Goal: Check status

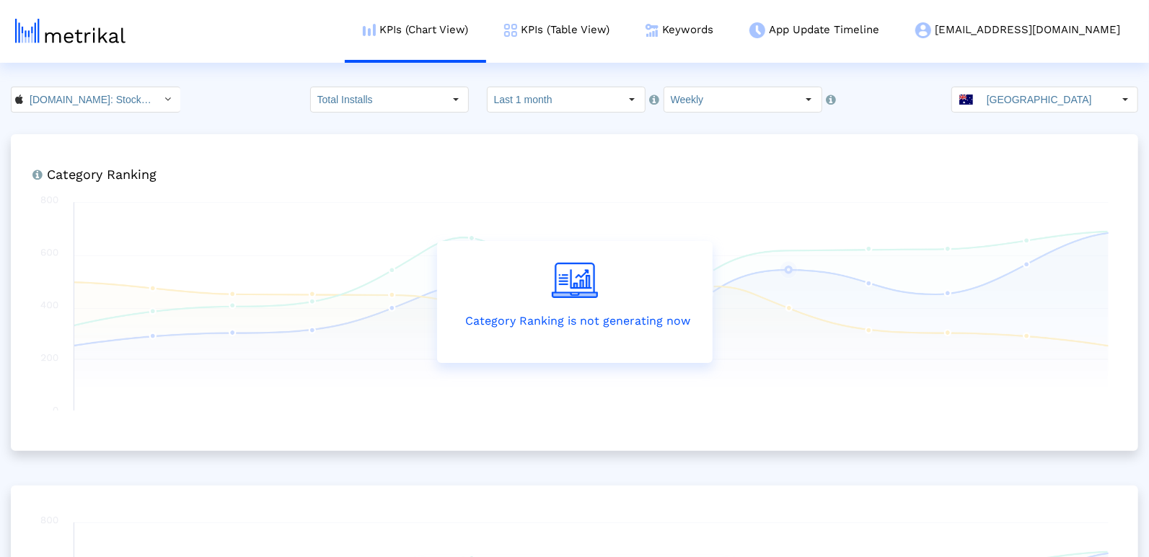
click at [533, 105] on input "Last 1 month" at bounding box center [553, 99] width 133 height 25
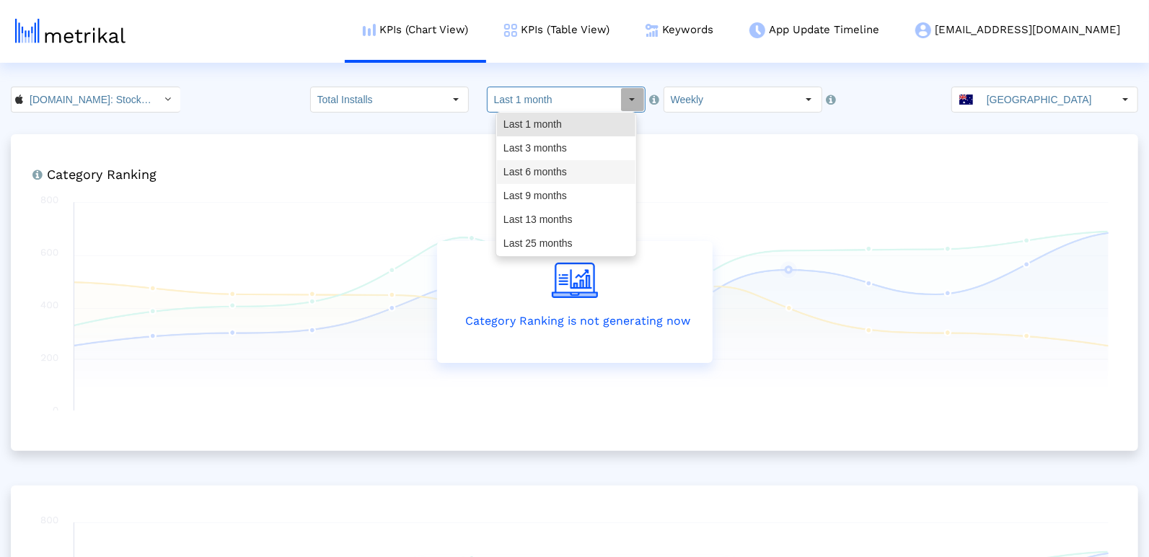
click at [549, 149] on div "Last 3 months" at bounding box center [566, 148] width 138 height 24
type input "Last 3 months"
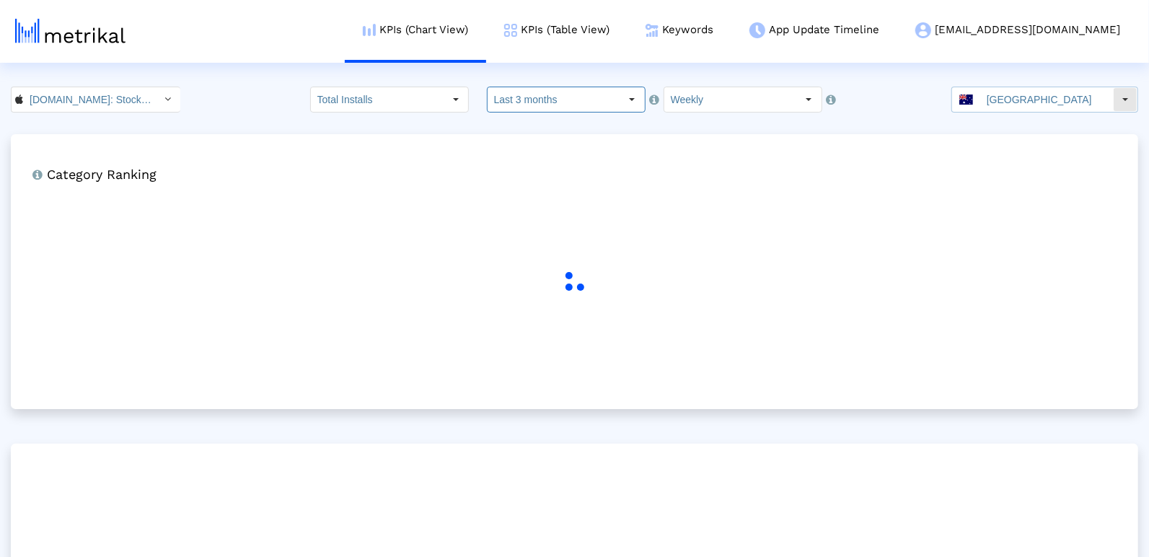
click at [1053, 107] on input "[GEOGRAPHIC_DATA]" at bounding box center [1046, 99] width 133 height 25
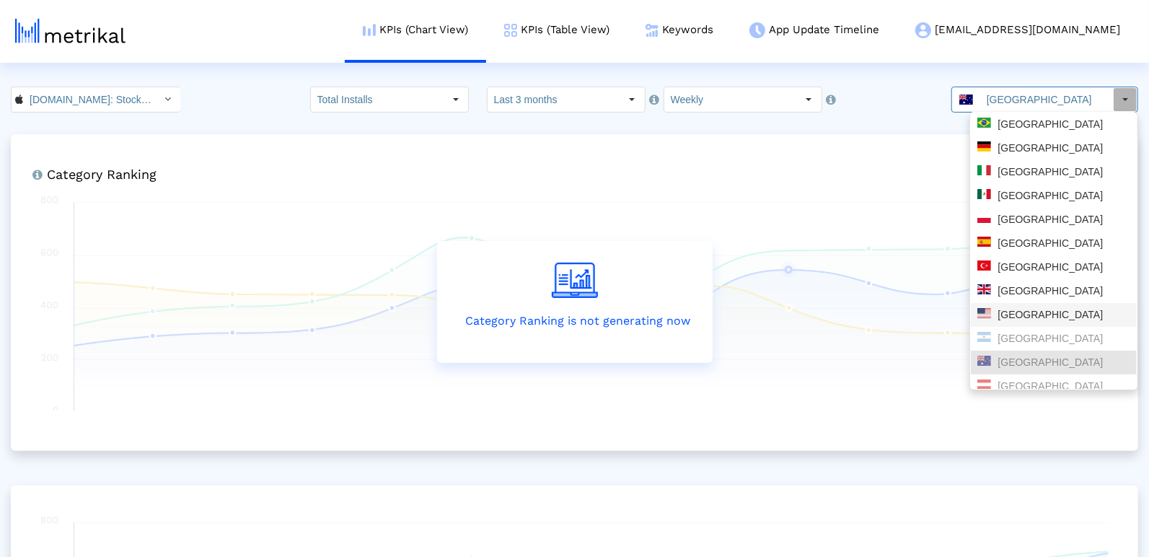
click at [1051, 317] on div "[GEOGRAPHIC_DATA]" at bounding box center [1053, 315] width 153 height 14
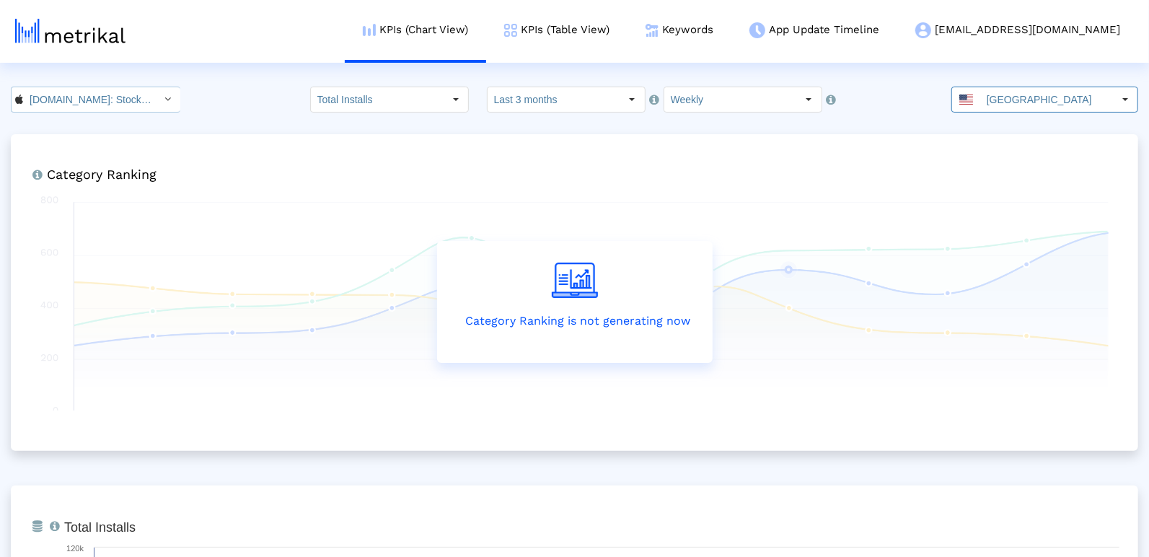
click at [111, 92] on input "[DOMAIN_NAME]: Stock Market < 909998122 >" at bounding box center [88, 99] width 130 height 25
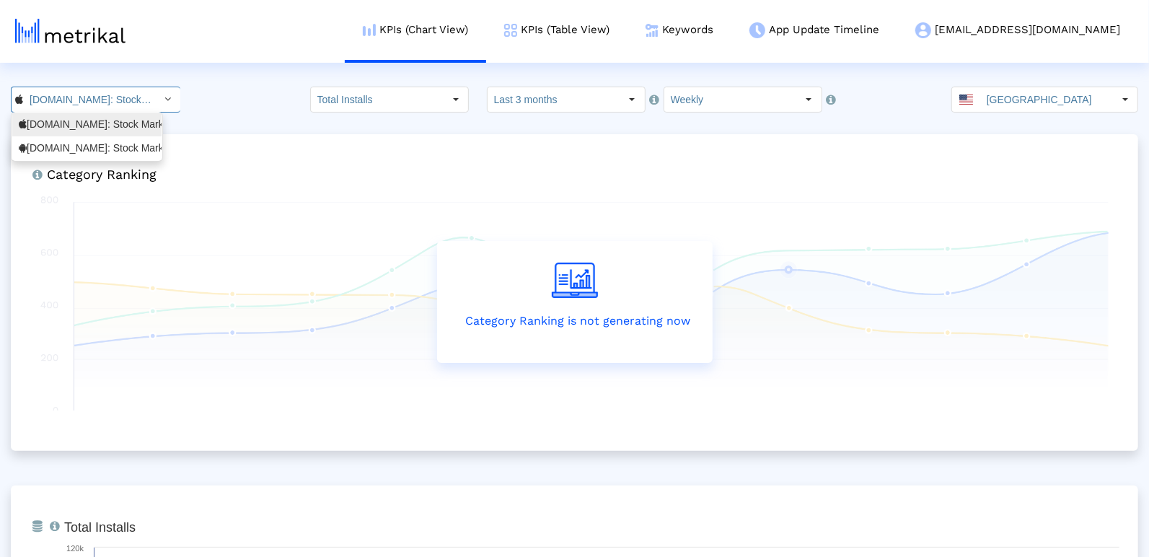
click at [102, 150] on div "[DOMAIN_NAME]: Stock Market <com.fusionmedia.investing>" at bounding box center [87, 148] width 136 height 14
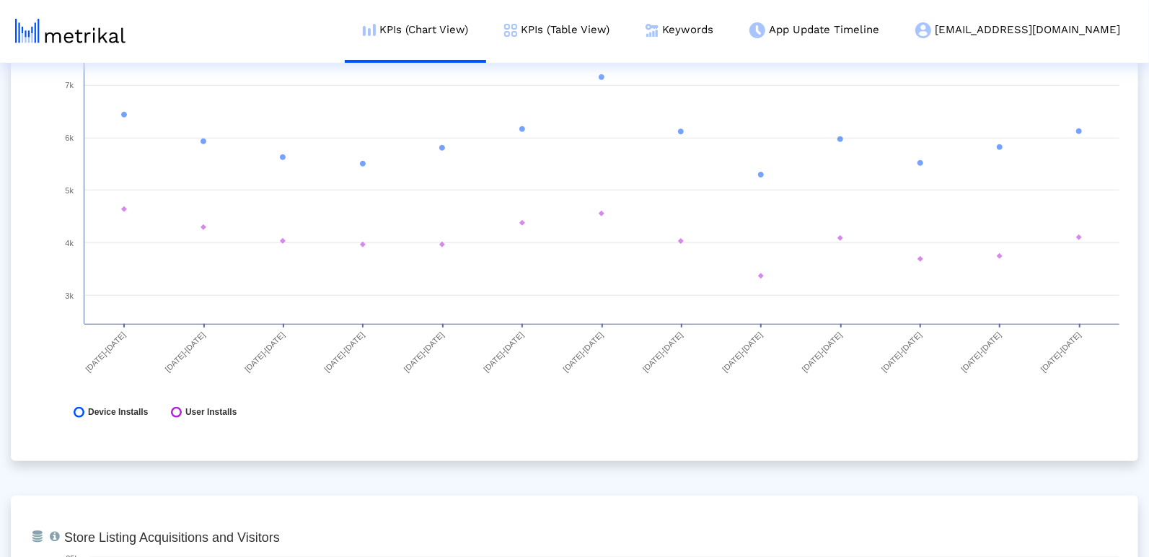
scroll to position [592, 0]
